Goal: Register for event/course

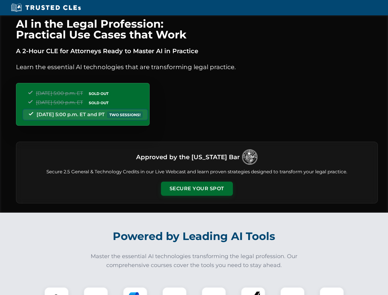
click at [196, 188] on button "Secure Your Spot" at bounding box center [197, 188] width 72 height 14
click at [56, 291] on img at bounding box center [57, 299] width 18 height 18
